Goal: Find specific page/section: Find specific page/section

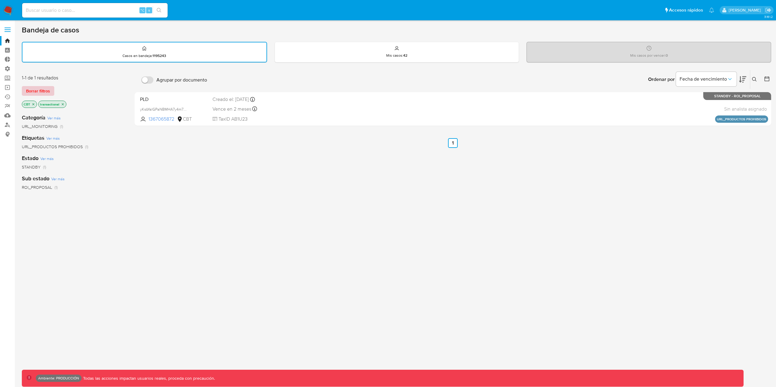
click at [39, 91] on span "Borrar filtros" at bounding box center [38, 91] width 24 height 8
click at [6, 38] on link "Bandeja" at bounding box center [36, 40] width 72 height 9
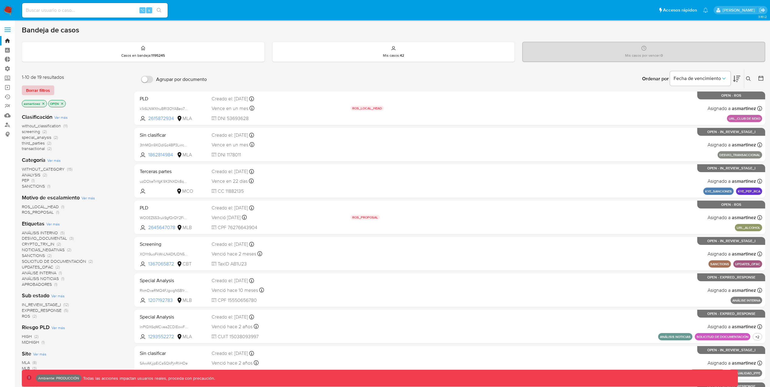
click at [33, 93] on span "Borrar filtros" at bounding box center [38, 90] width 24 height 8
